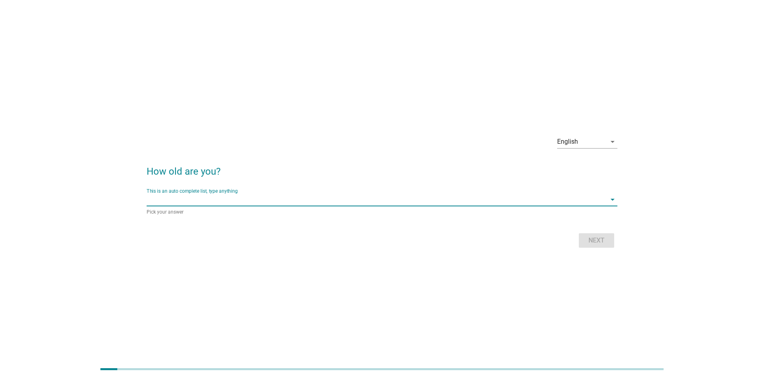
click at [255, 196] on input "This is an auto complete list, type anything" at bounding box center [377, 199] width 460 height 13
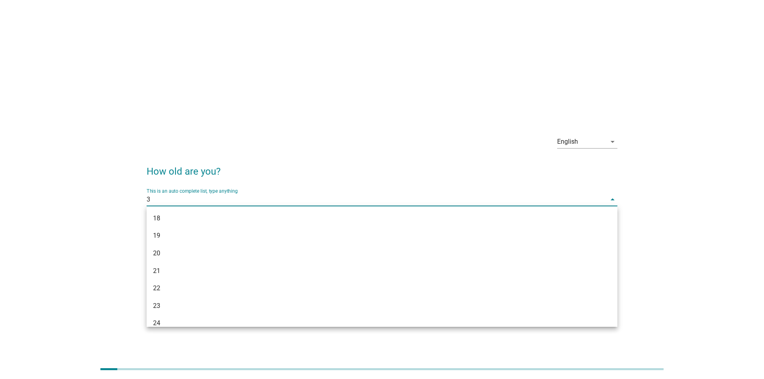
type input "33"
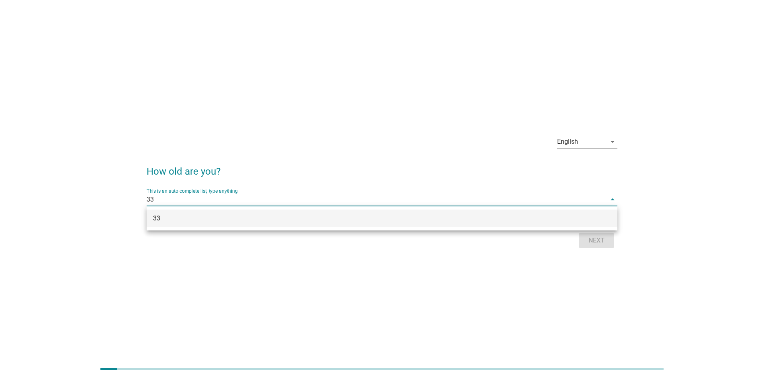
click at [252, 215] on div "33" at bounding box center [363, 219] width 420 height 10
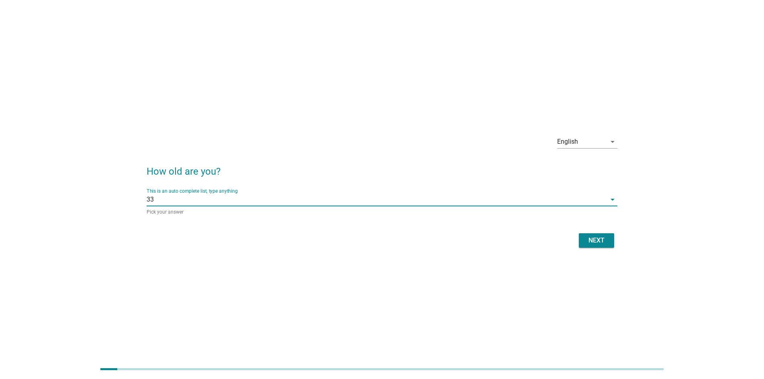
click at [607, 243] on div "Next" at bounding box center [596, 241] width 23 height 10
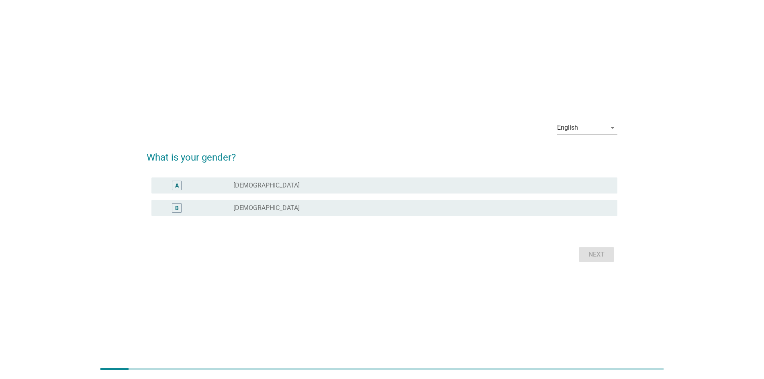
click at [291, 207] on div "radio_button_unchecked [DEMOGRAPHIC_DATA]" at bounding box center [418, 208] width 371 height 8
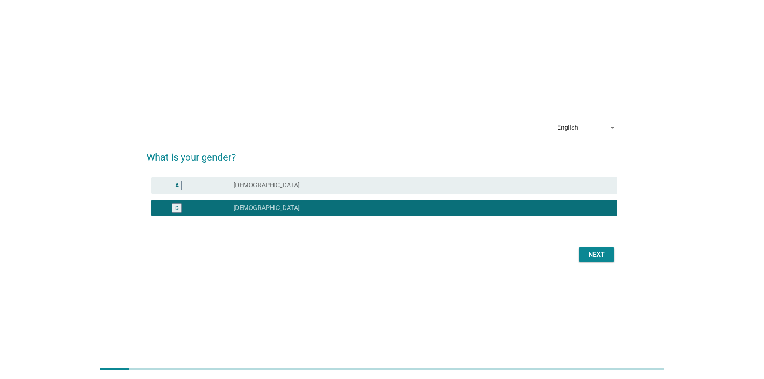
click at [603, 255] on div "Next" at bounding box center [596, 255] width 23 height 10
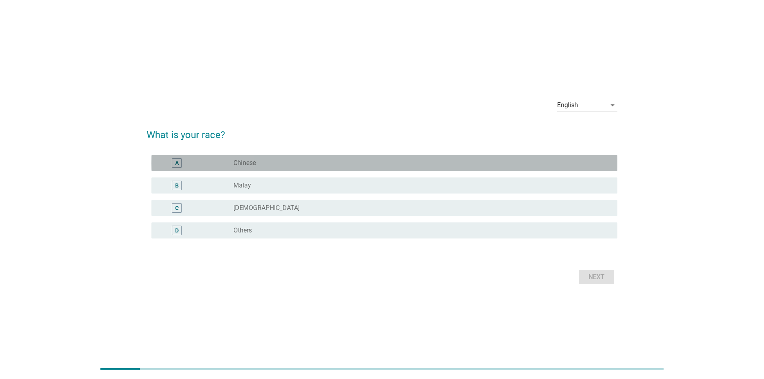
click at [293, 165] on div "radio_button_unchecked Chinese" at bounding box center [418, 163] width 371 height 8
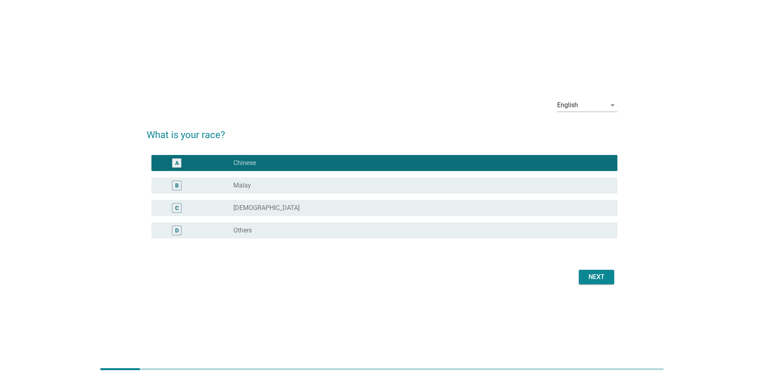
click at [593, 274] on div "Next" at bounding box center [596, 277] width 23 height 10
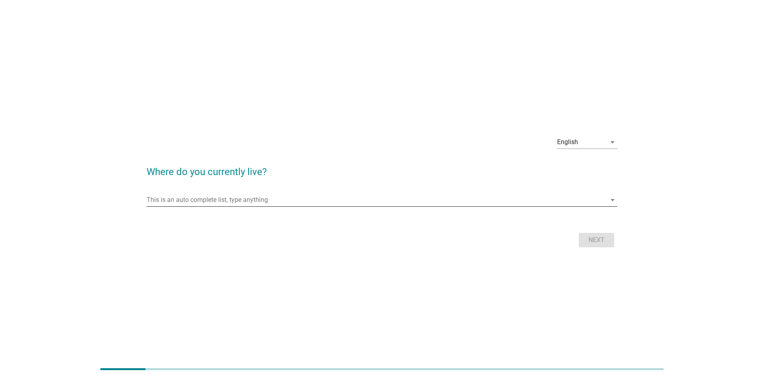
click at [230, 203] on input "This is an auto complete list, type anything" at bounding box center [377, 200] width 460 height 13
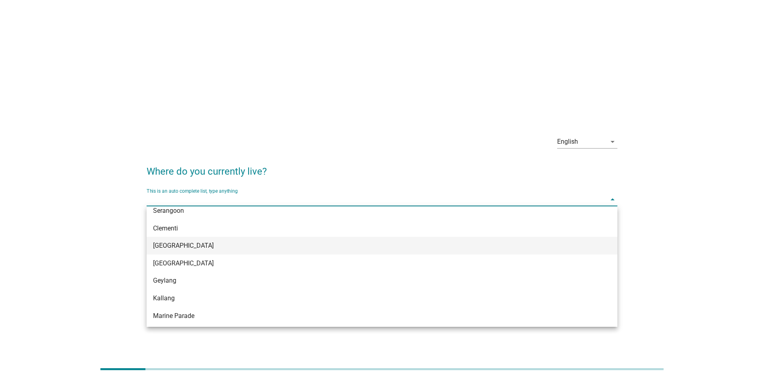
scroll to position [80, 0]
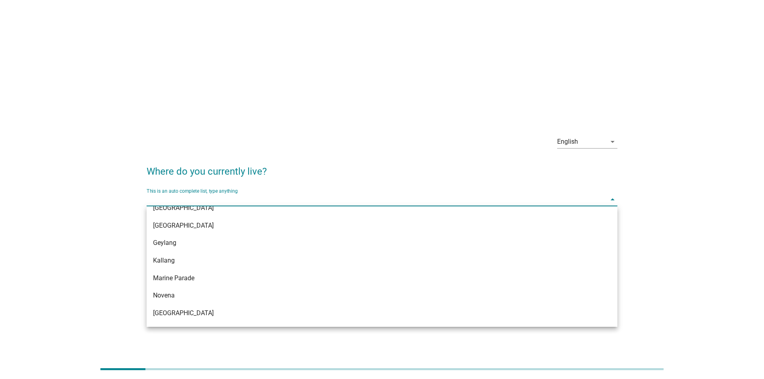
click at [212, 197] on input "This is an auto complete list, type anything" at bounding box center [377, 199] width 460 height 13
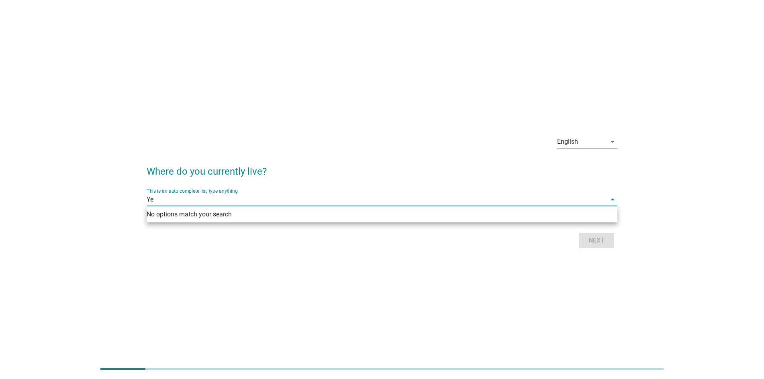
scroll to position [0, 0]
type input "Y"
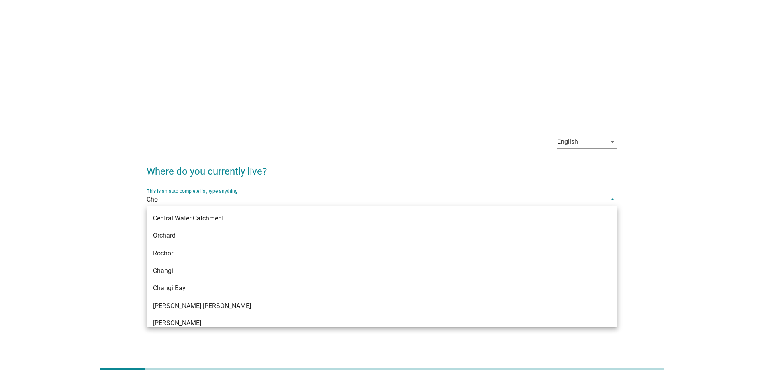
type input "Choa"
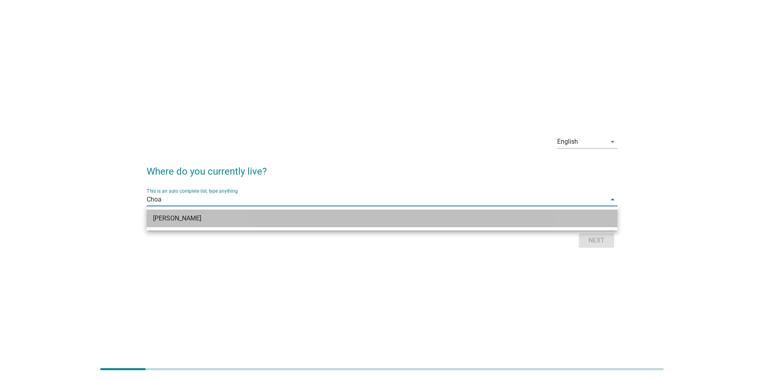
click at [226, 218] on div "[PERSON_NAME]" at bounding box center [363, 219] width 420 height 10
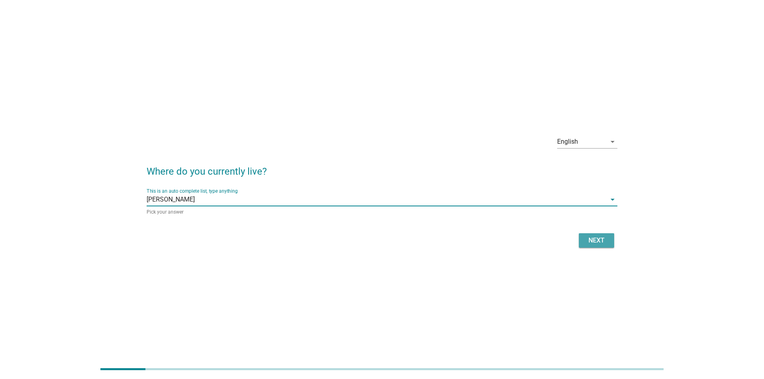
click at [584, 238] on button "Next" at bounding box center [596, 240] width 35 height 14
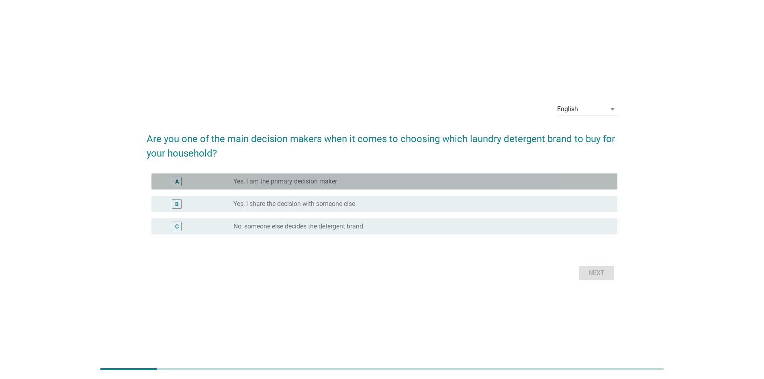
click at [352, 188] on div "A radio_button_unchecked Yes, I am the primary decision maker" at bounding box center [384, 182] width 466 height 16
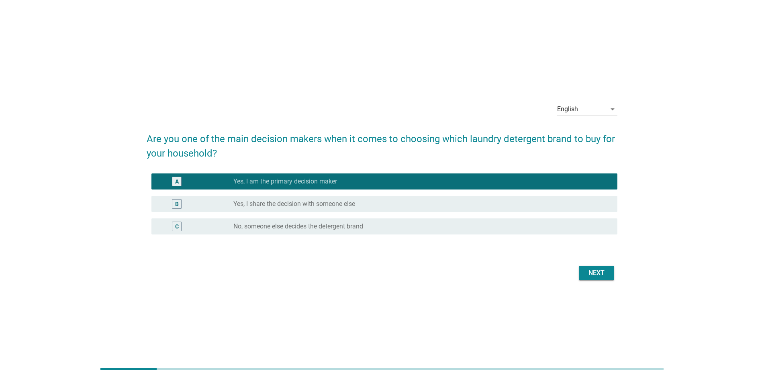
click at [590, 265] on div "Next" at bounding box center [382, 273] width 471 height 19
click at [589, 268] on div "Next" at bounding box center [596, 273] width 23 height 10
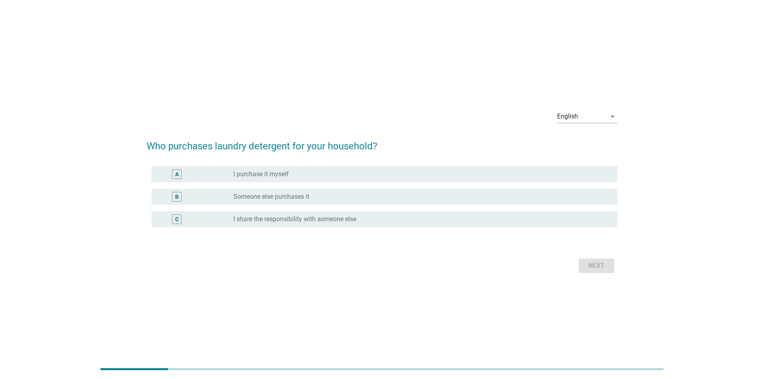
click at [295, 174] on div "radio_button_unchecked I purchase it myself" at bounding box center [418, 174] width 371 height 8
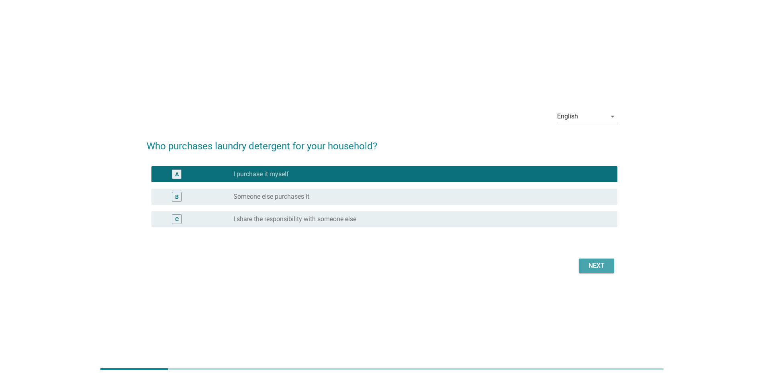
click at [595, 261] on button "Next" at bounding box center [596, 266] width 35 height 14
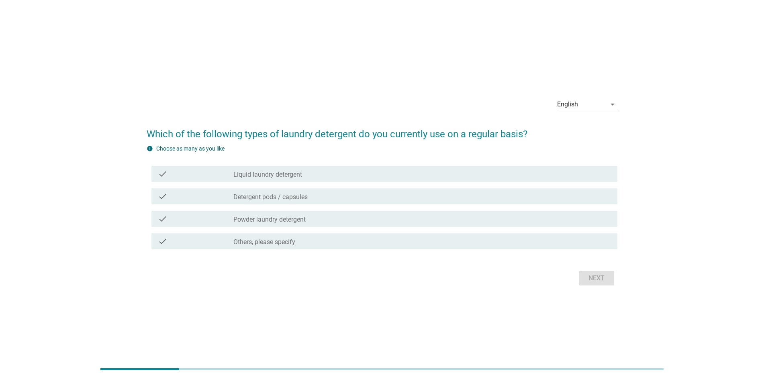
click at [293, 199] on label "Detergent pods / capsules" at bounding box center [270, 197] width 74 height 8
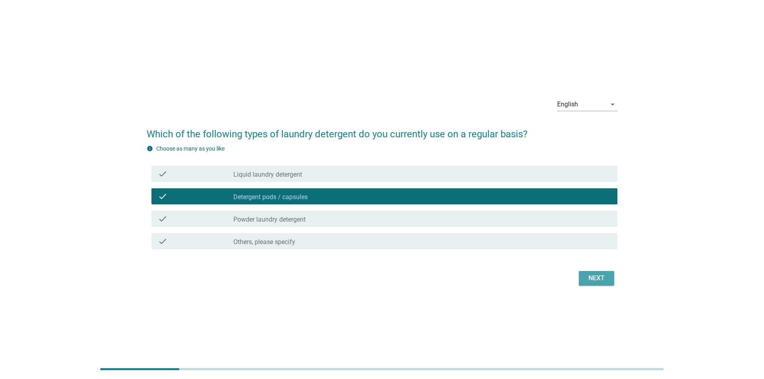
click at [585, 274] on div "Next" at bounding box center [596, 279] width 23 height 10
